Goal: Transaction & Acquisition: Purchase product/service

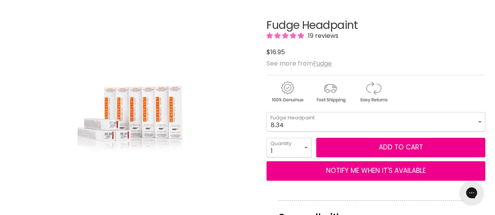
click at [148, 112] on img "Fudge Headpaint image. Click or Scroll to Zoom." at bounding box center [132, 121] width 141 height 211
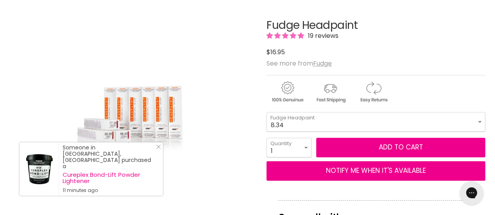
click at [148, 112] on img "Fudge Headpaint image. Click or Scroll to Zoom." at bounding box center [132, 121] width 141 height 211
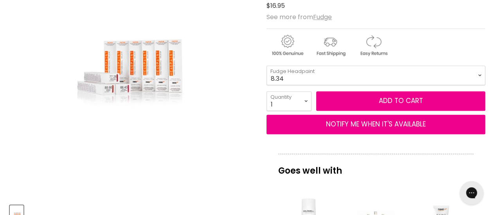
scroll to position [117, 0]
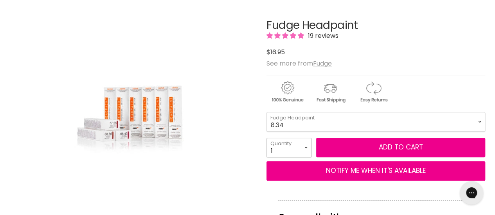
click at [307, 146] on select "1 2 3 4 5 6 7 8 9 10+" at bounding box center [288, 148] width 45 height 20
select select "2"
click at [266, 138] on select "1 2 3 4 5 6 7 8 9 10+" at bounding box center [288, 148] width 45 height 20
type input "2"
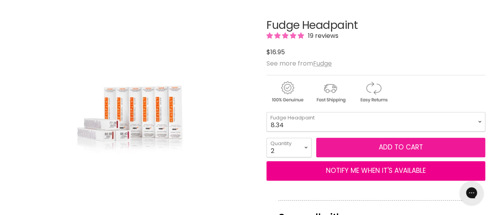
click at [391, 147] on span "Add to cart" at bounding box center [400, 147] width 44 height 9
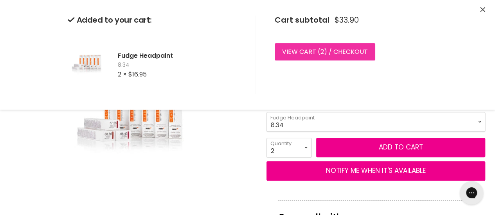
click at [351, 52] on link "View cart ( 2 ) / Checkout" at bounding box center [324, 51] width 100 height 17
